Goal: Navigation & Orientation: Find specific page/section

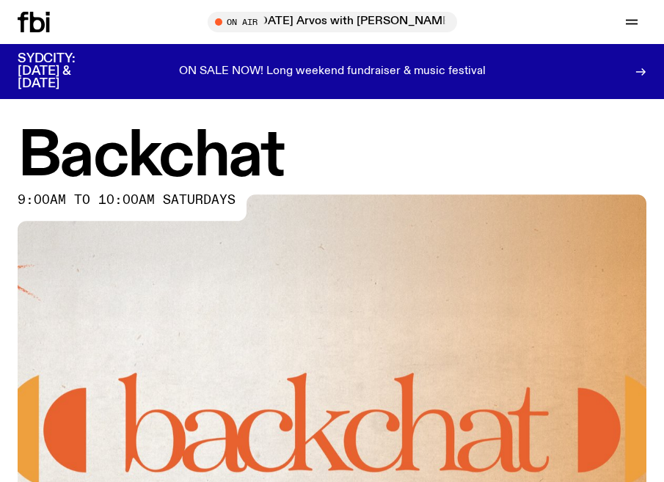
click at [51, 22] on div at bounding box center [53, 22] width 70 height 21
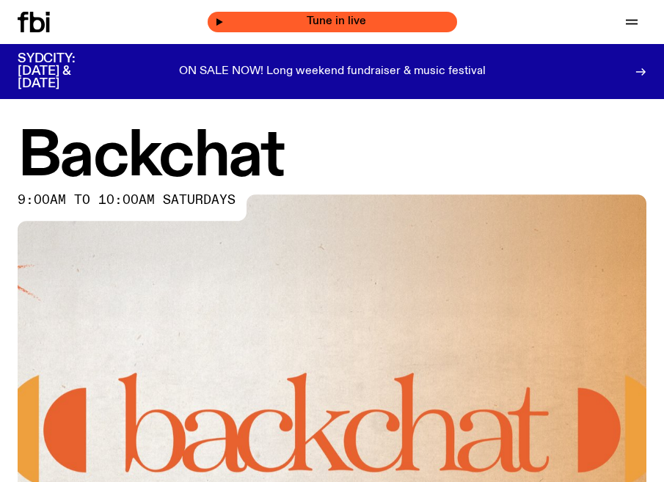
click at [316, 19] on span "Tune in live" at bounding box center [337, 21] width 226 height 11
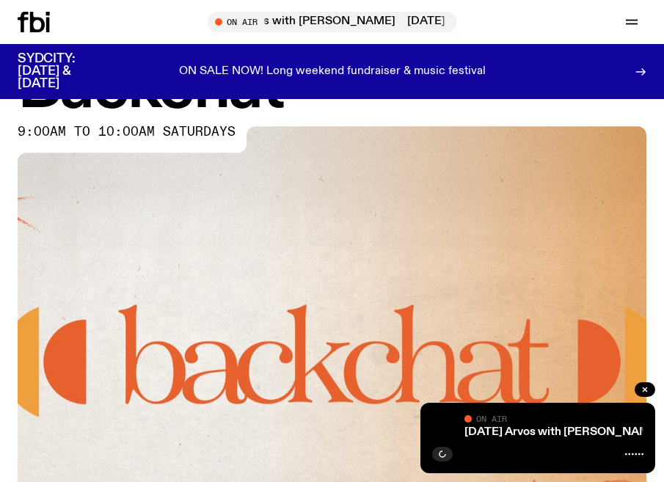
scroll to position [75, 0]
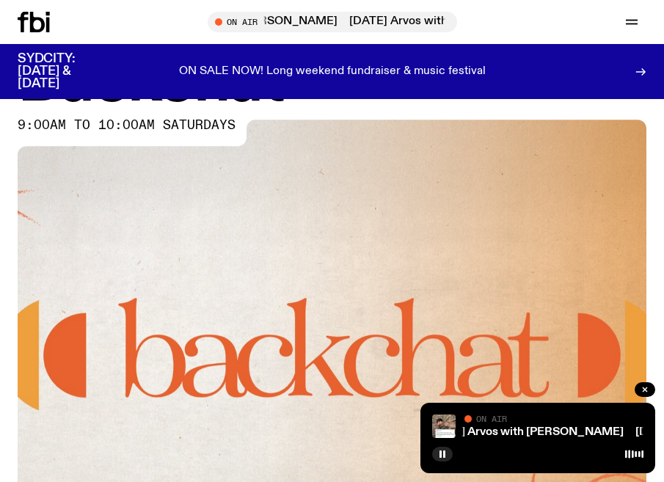
click at [428, 407] on div "[DATE] Arvos with [PERSON_NAME] [DATE] Arvos with [PERSON_NAME] On Air On Air" at bounding box center [537, 438] width 235 height 70
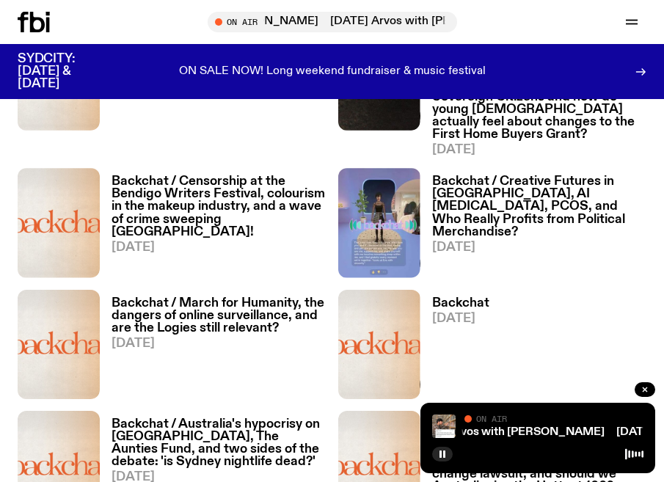
scroll to position [974, 0]
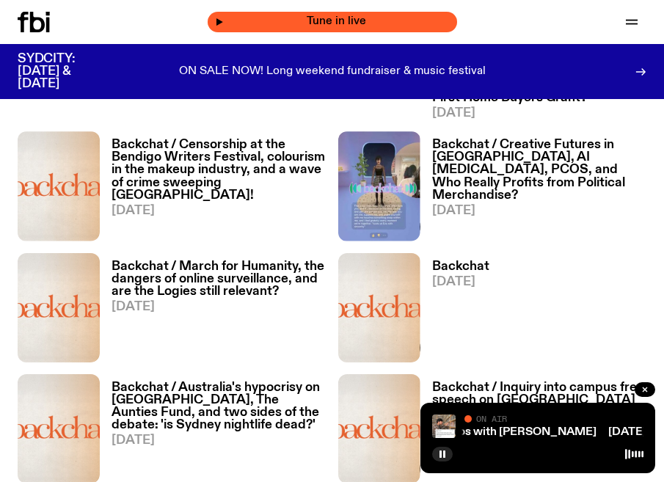
click at [337, 21] on span "Tune in live" at bounding box center [337, 21] width 226 height 11
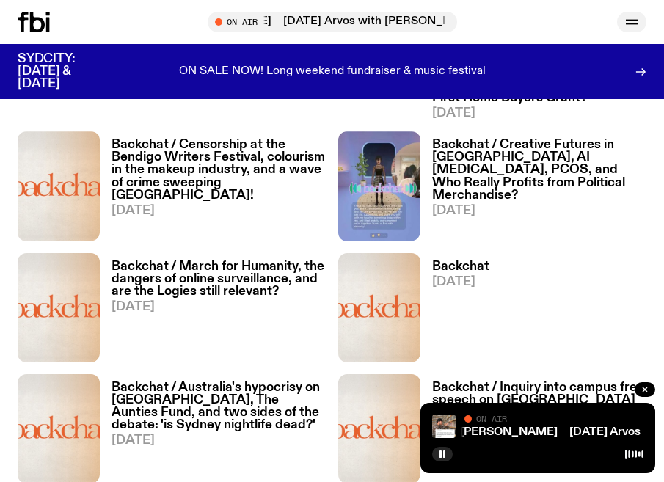
click at [631, 22] on icon "button" at bounding box center [632, 22] width 18 height 18
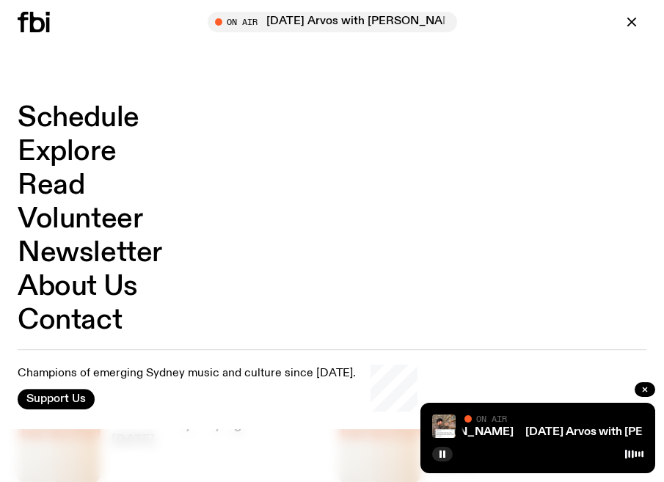
click at [114, 112] on link "Schedule" at bounding box center [79, 118] width 122 height 28
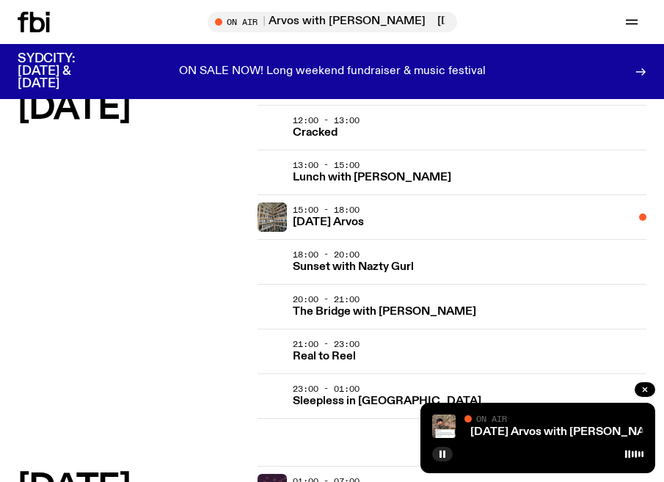
scroll to position [1188, 0]
